Goal: Task Accomplishment & Management: Use online tool/utility

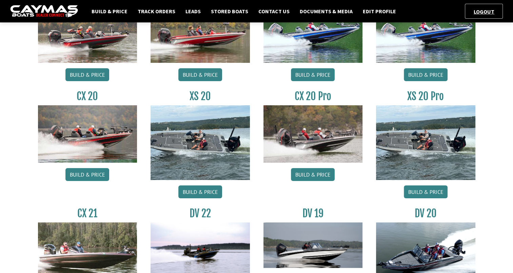
scroll to position [92, 0]
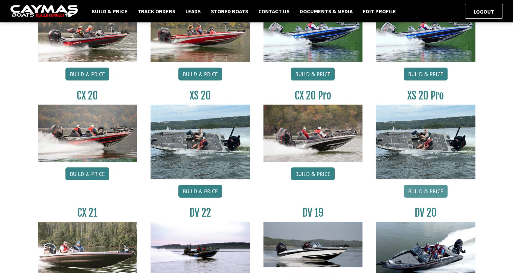
click at [425, 191] on link "Build & Price" at bounding box center [426, 191] width 44 height 13
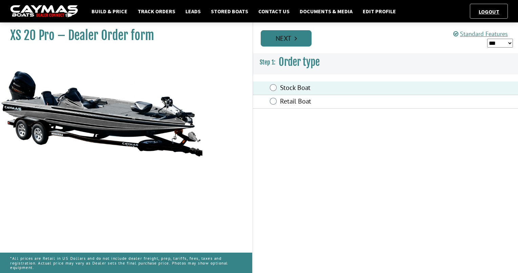
click at [285, 35] on link "Next" at bounding box center [286, 38] width 51 height 16
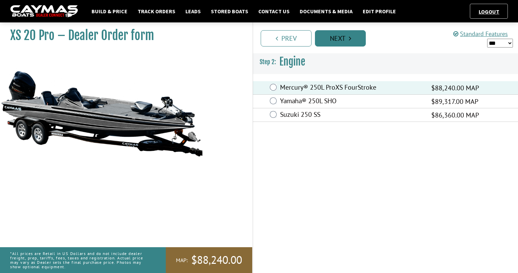
click at [358, 35] on link "Next" at bounding box center [340, 38] width 51 height 16
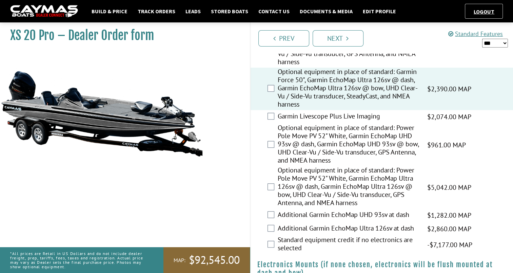
scroll to position [589, 0]
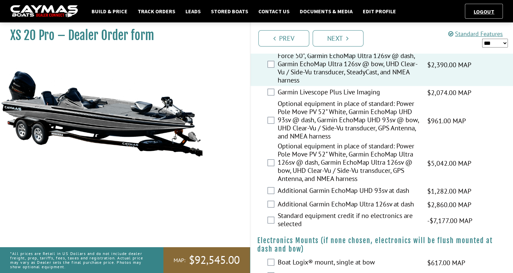
click at [496, 43] on select "*** ****** ******" at bounding box center [495, 43] width 26 height 9
select select "*"
click at [482, 39] on select "*** ****** ******" at bounding box center [495, 43] width 26 height 9
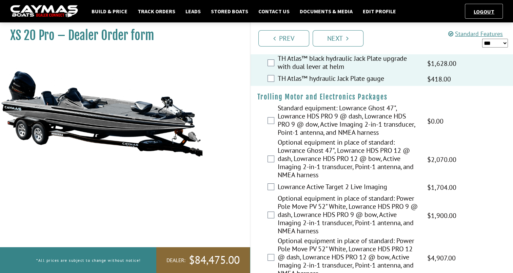
scroll to position [39, 0]
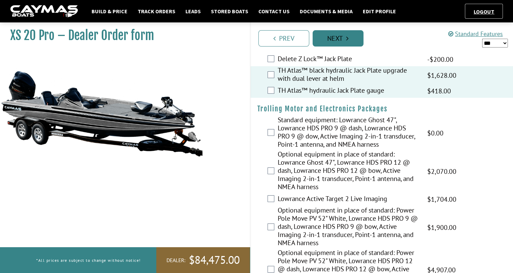
click at [345, 35] on link "Next" at bounding box center [338, 38] width 51 height 16
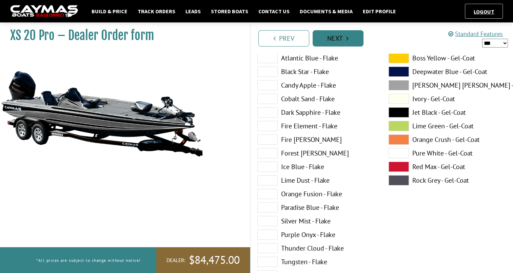
scroll to position [0, 0]
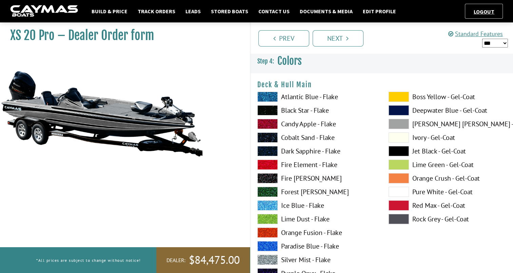
click at [403, 98] on span at bounding box center [399, 97] width 20 height 10
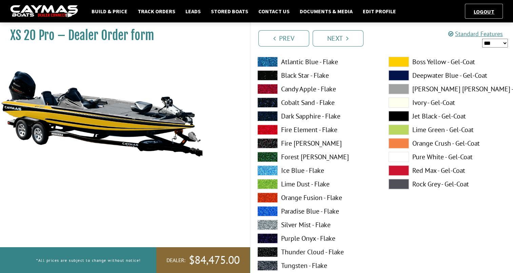
scroll to position [301, 0]
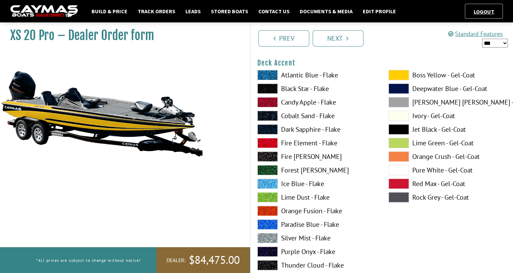
click at [402, 73] on span at bounding box center [399, 75] width 20 height 10
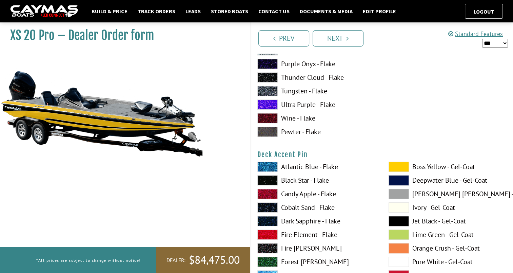
scroll to position [567, 0]
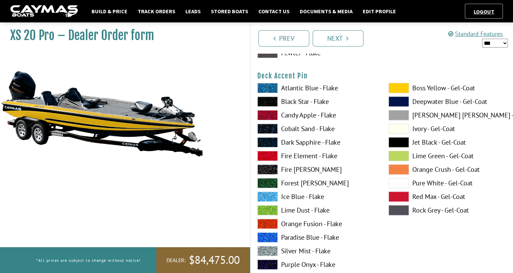
click at [400, 85] on span at bounding box center [399, 88] width 20 height 10
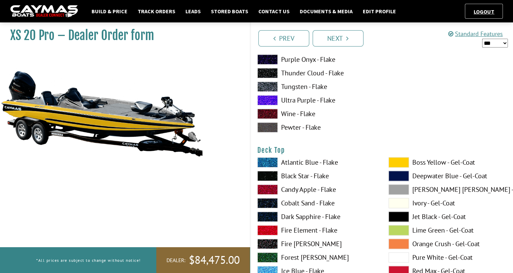
scroll to position [838, 0]
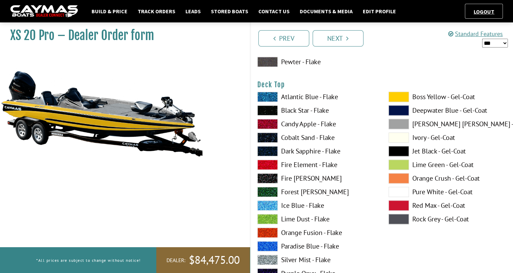
click at [404, 96] on span at bounding box center [399, 97] width 20 height 10
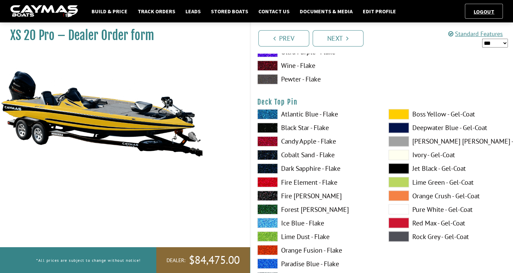
scroll to position [1121, 0]
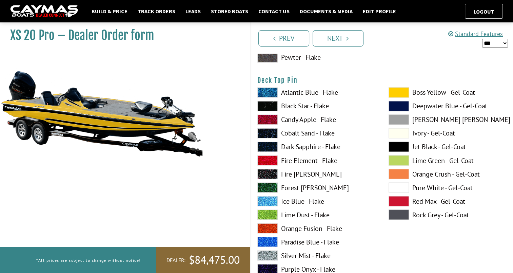
click at [396, 89] on span at bounding box center [399, 92] width 20 height 10
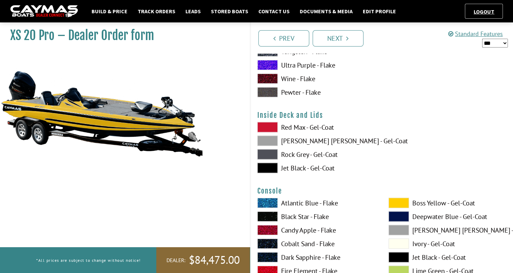
scroll to position [1339, 0]
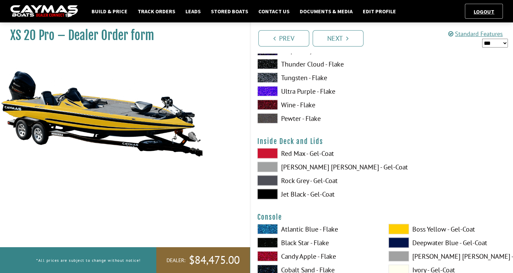
click at [264, 151] on span at bounding box center [267, 153] width 20 height 10
click at [401, 229] on span at bounding box center [399, 229] width 20 height 10
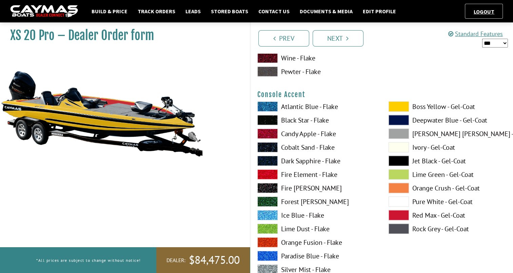
scroll to position [1763, 0]
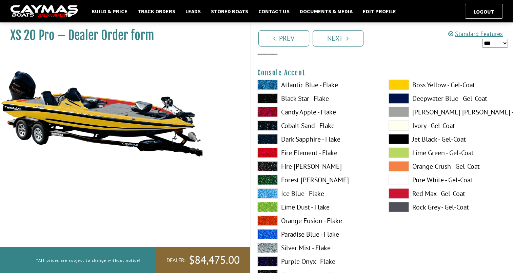
click at [408, 85] on span at bounding box center [399, 85] width 20 height 10
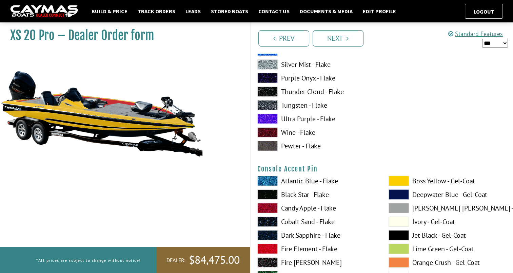
scroll to position [1994, 0]
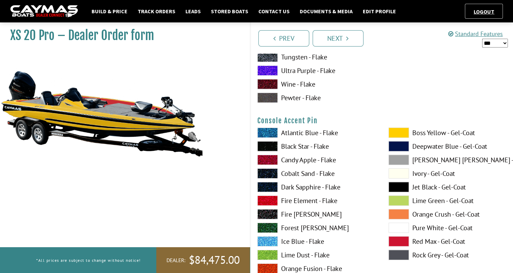
click at [391, 132] on span at bounding box center [399, 133] width 20 height 10
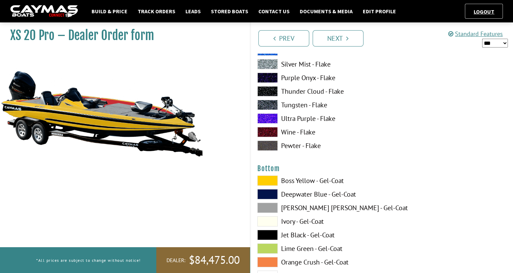
scroll to position [2290, 0]
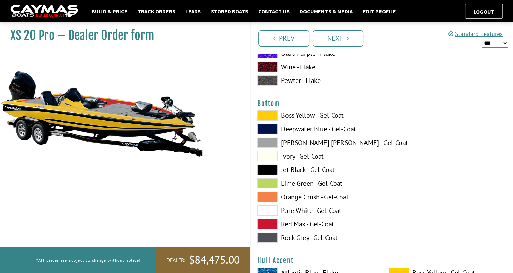
click at [267, 115] on span at bounding box center [267, 115] width 20 height 10
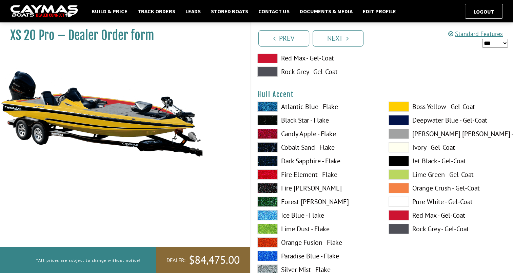
scroll to position [2465, 0]
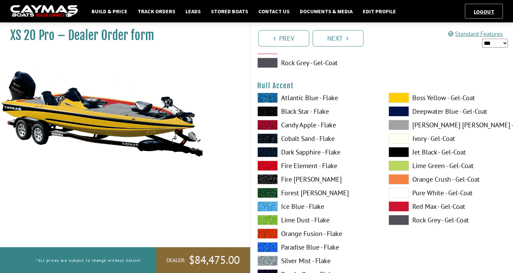
click at [408, 98] on span at bounding box center [399, 98] width 20 height 10
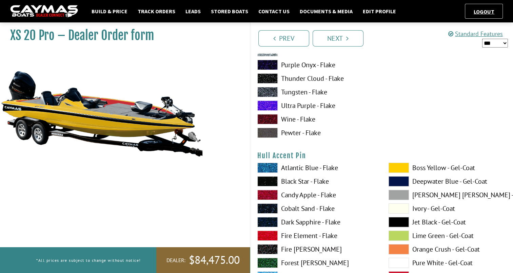
scroll to position [2700, 0]
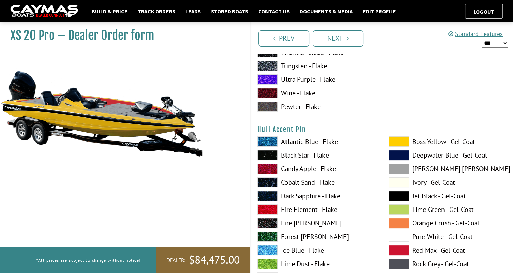
click at [404, 137] on span at bounding box center [399, 141] width 20 height 10
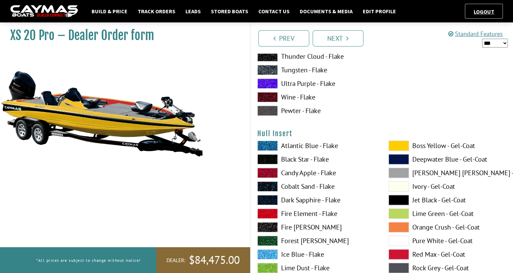
scroll to position [2984, 0]
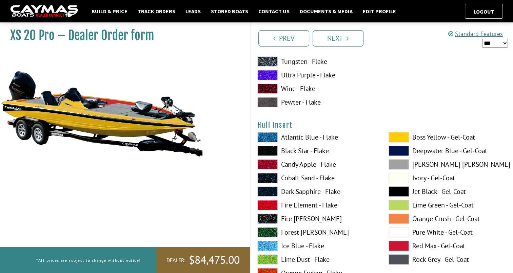
click at [399, 139] on span at bounding box center [399, 137] width 20 height 10
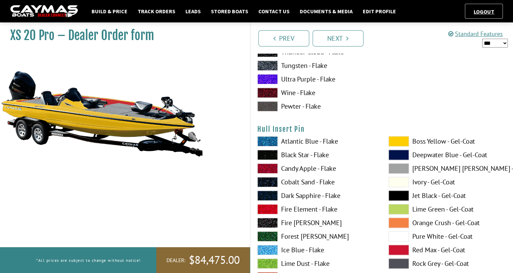
scroll to position [3241, 0]
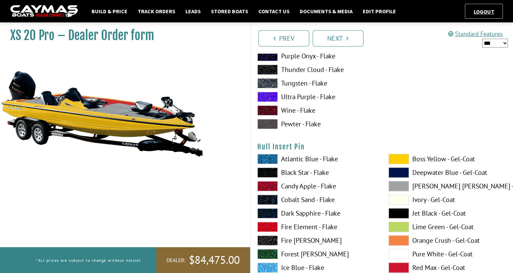
click at [398, 154] on span at bounding box center [399, 159] width 20 height 10
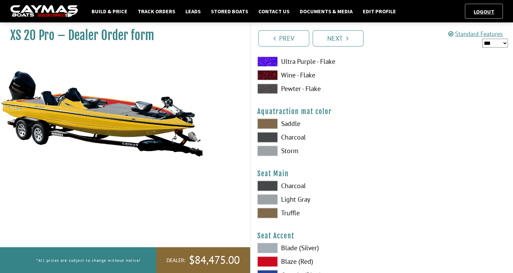
scroll to position [3538, 0]
